Goal: Check status

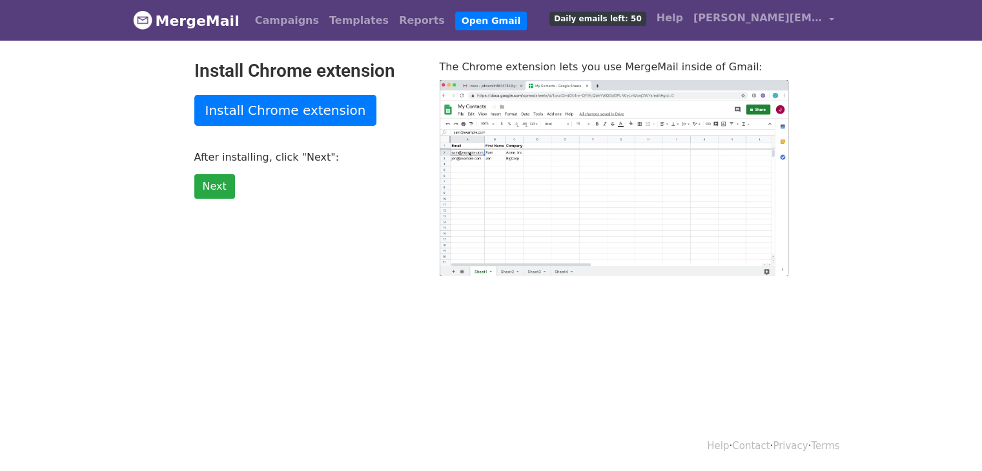
type input "33.34"
